Goal: Navigation & Orientation: Find specific page/section

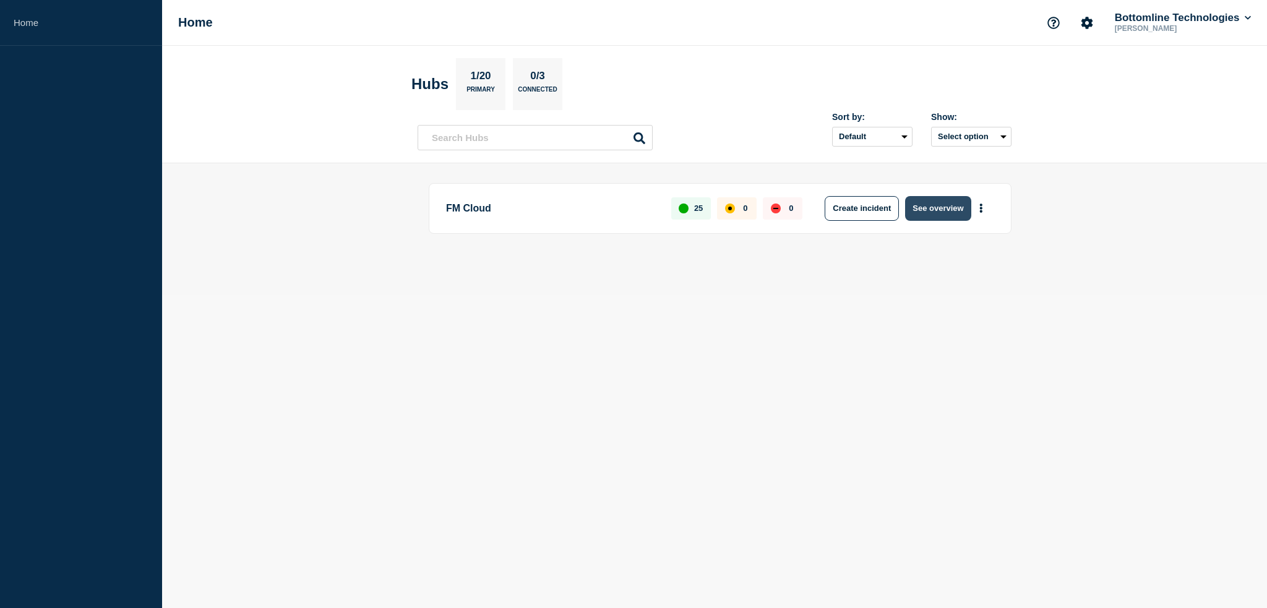
click at [941, 210] on button "See overview" at bounding box center [938, 208] width 66 height 25
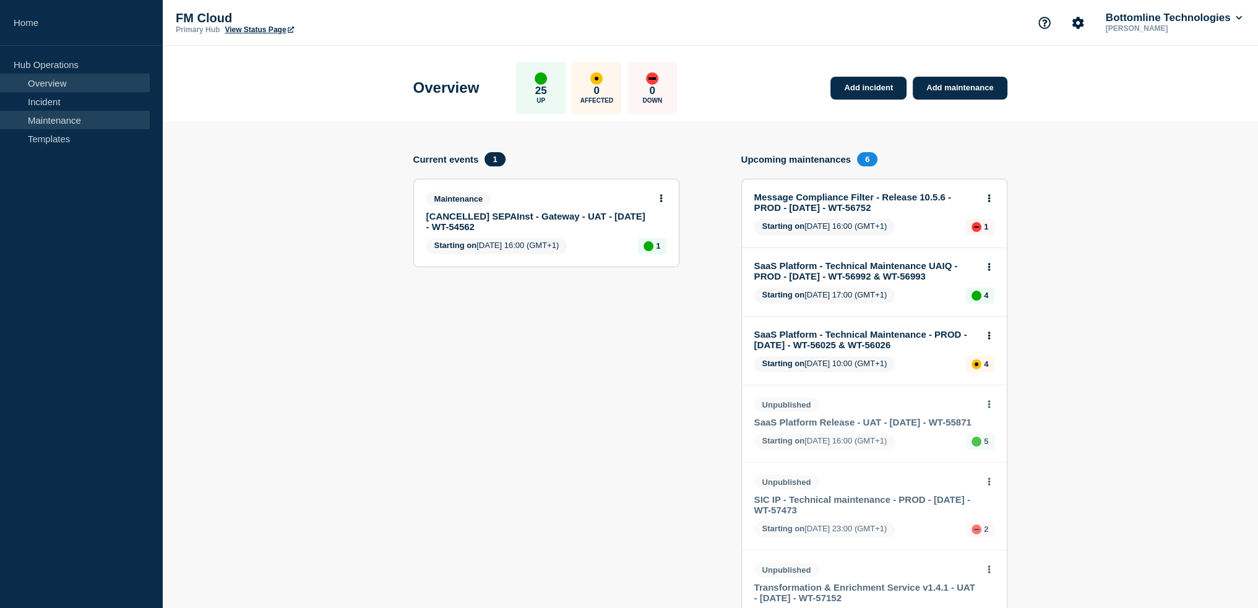
click at [69, 120] on link "Maintenance" at bounding box center [75, 120] width 150 height 19
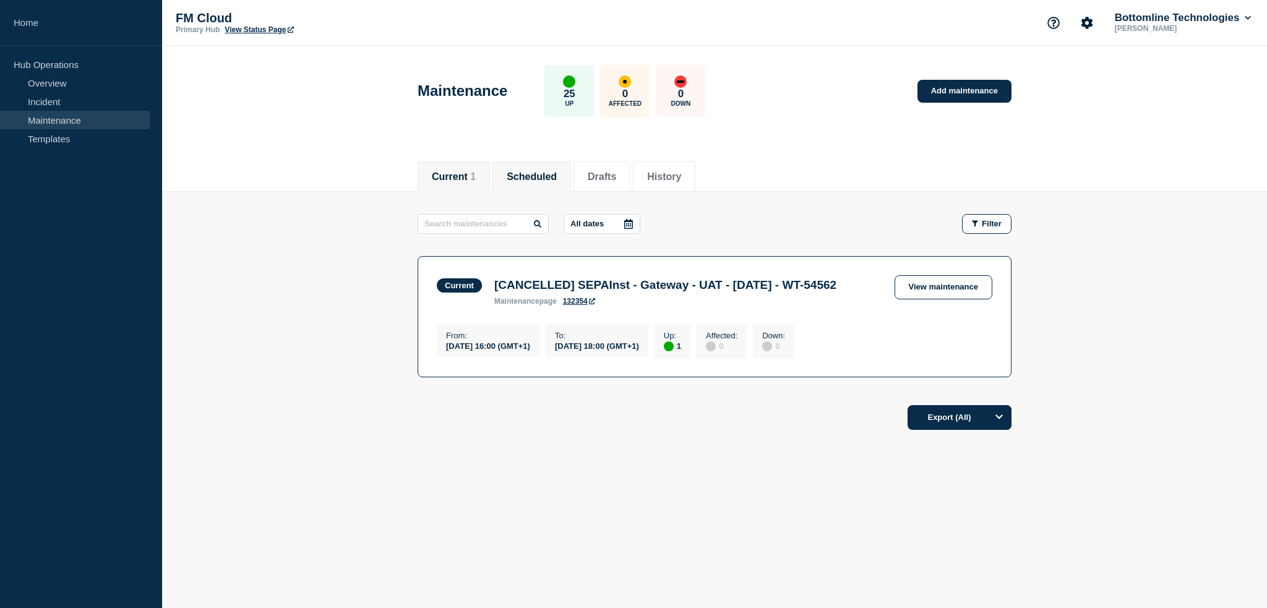
click at [556, 171] on button "Scheduled" at bounding box center [532, 176] width 50 height 11
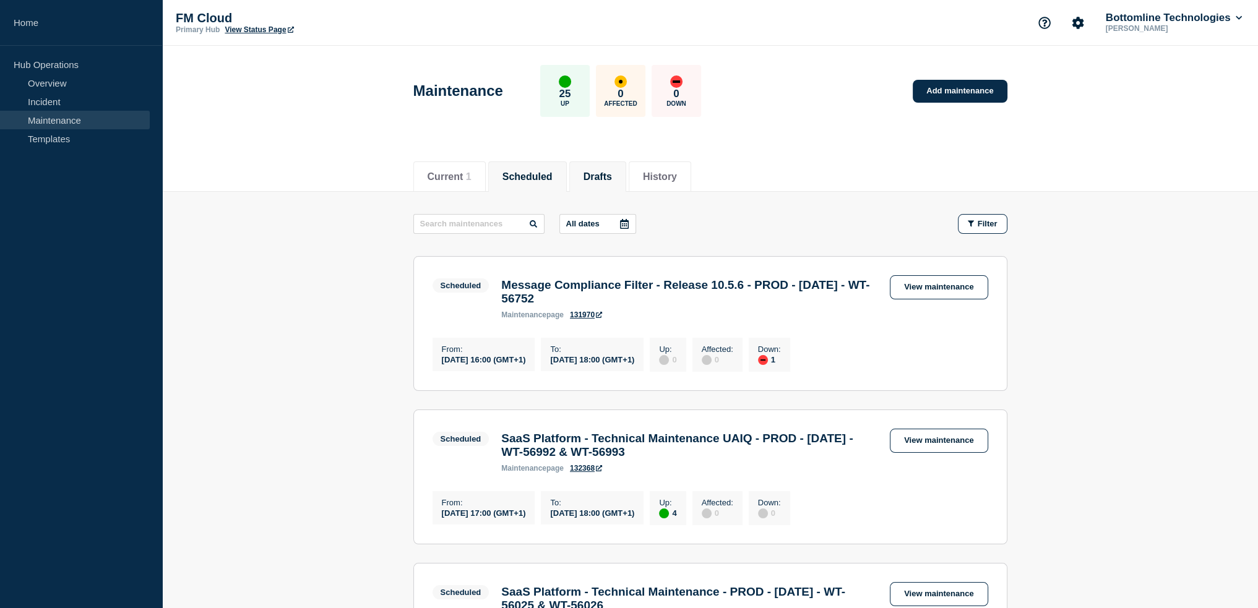
click at [606, 162] on li "Drafts" at bounding box center [597, 177] width 57 height 30
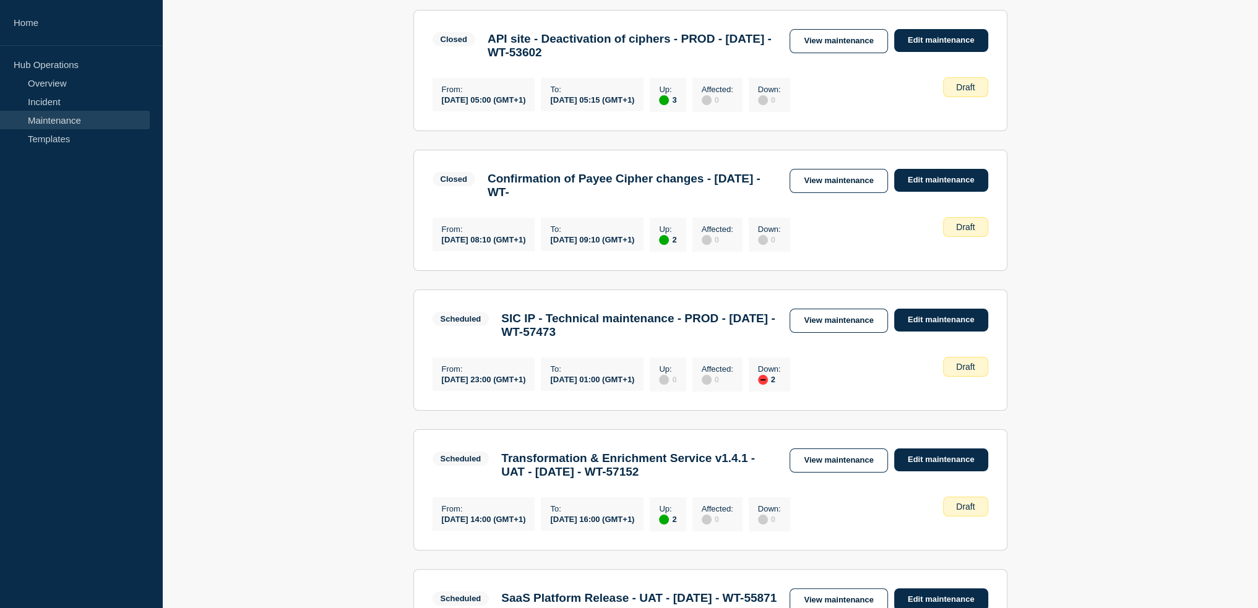
scroll to position [248, 0]
